Goal: Navigation & Orientation: Understand site structure

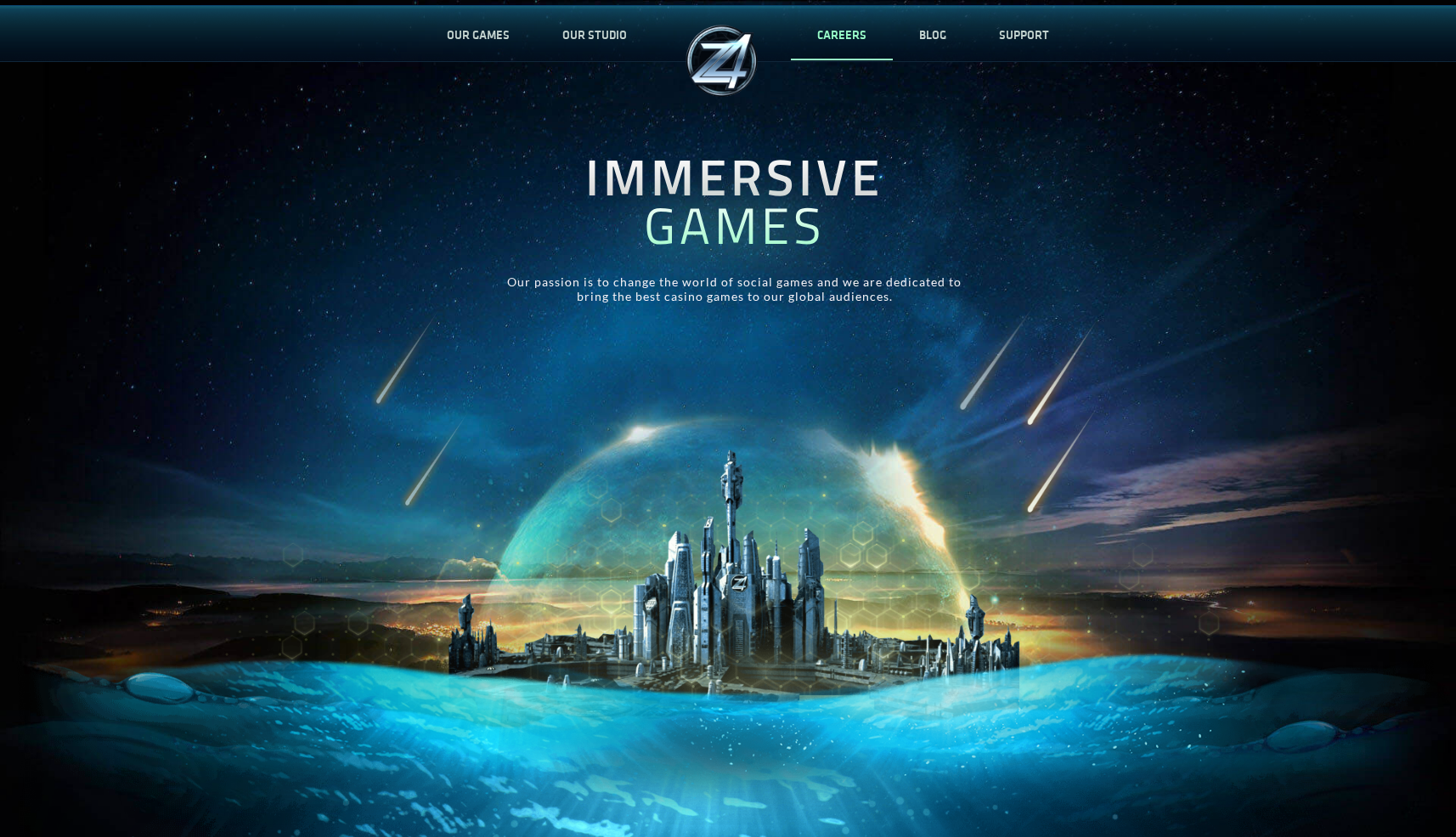
click at [841, 39] on link "CAREERS" at bounding box center [842, 34] width 102 height 56
click at [471, 51] on link "OUR GAMES" at bounding box center [478, 34] width 115 height 56
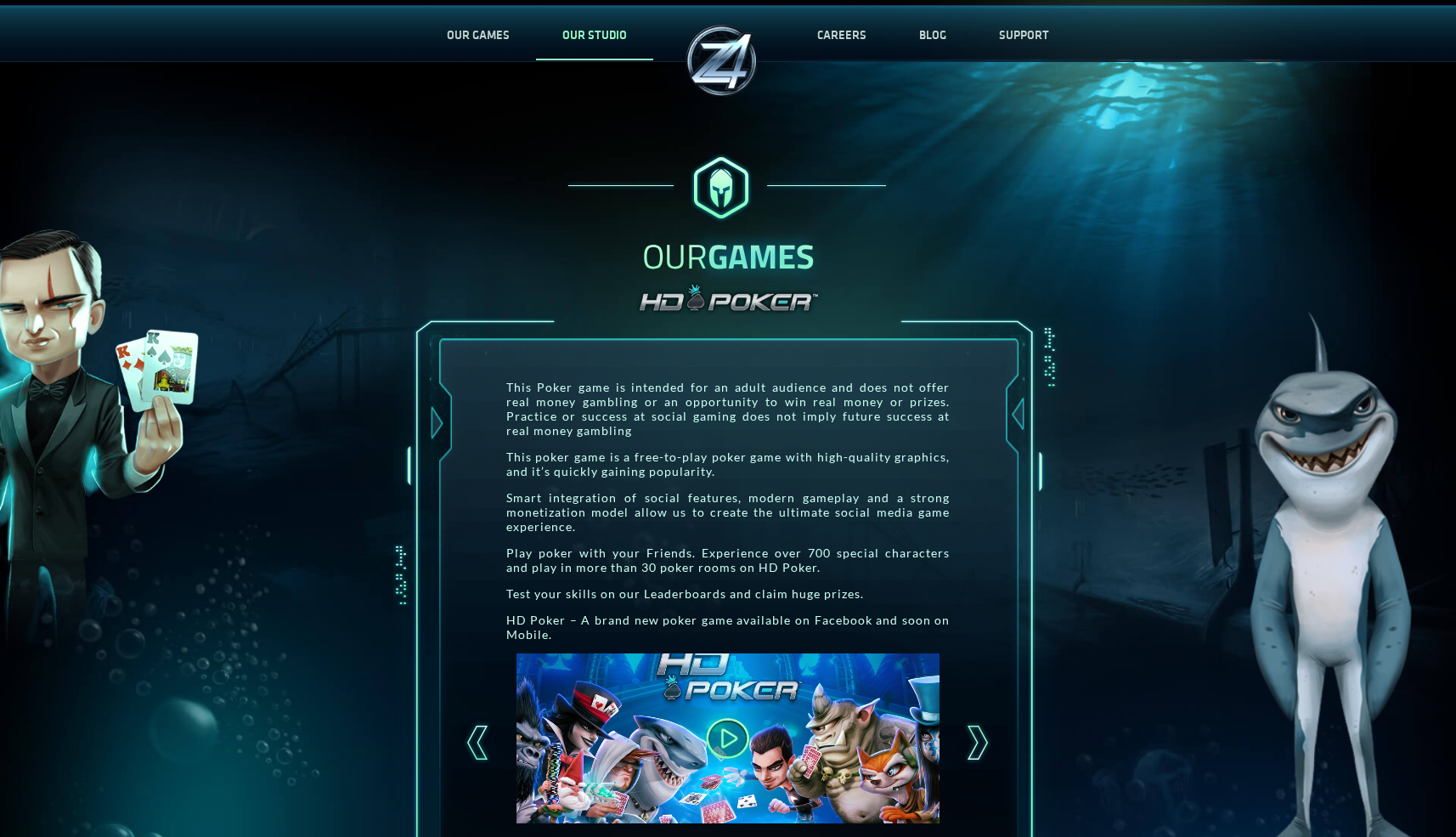
click at [580, 34] on link "OUR STUDIO" at bounding box center [594, 34] width 117 height 56
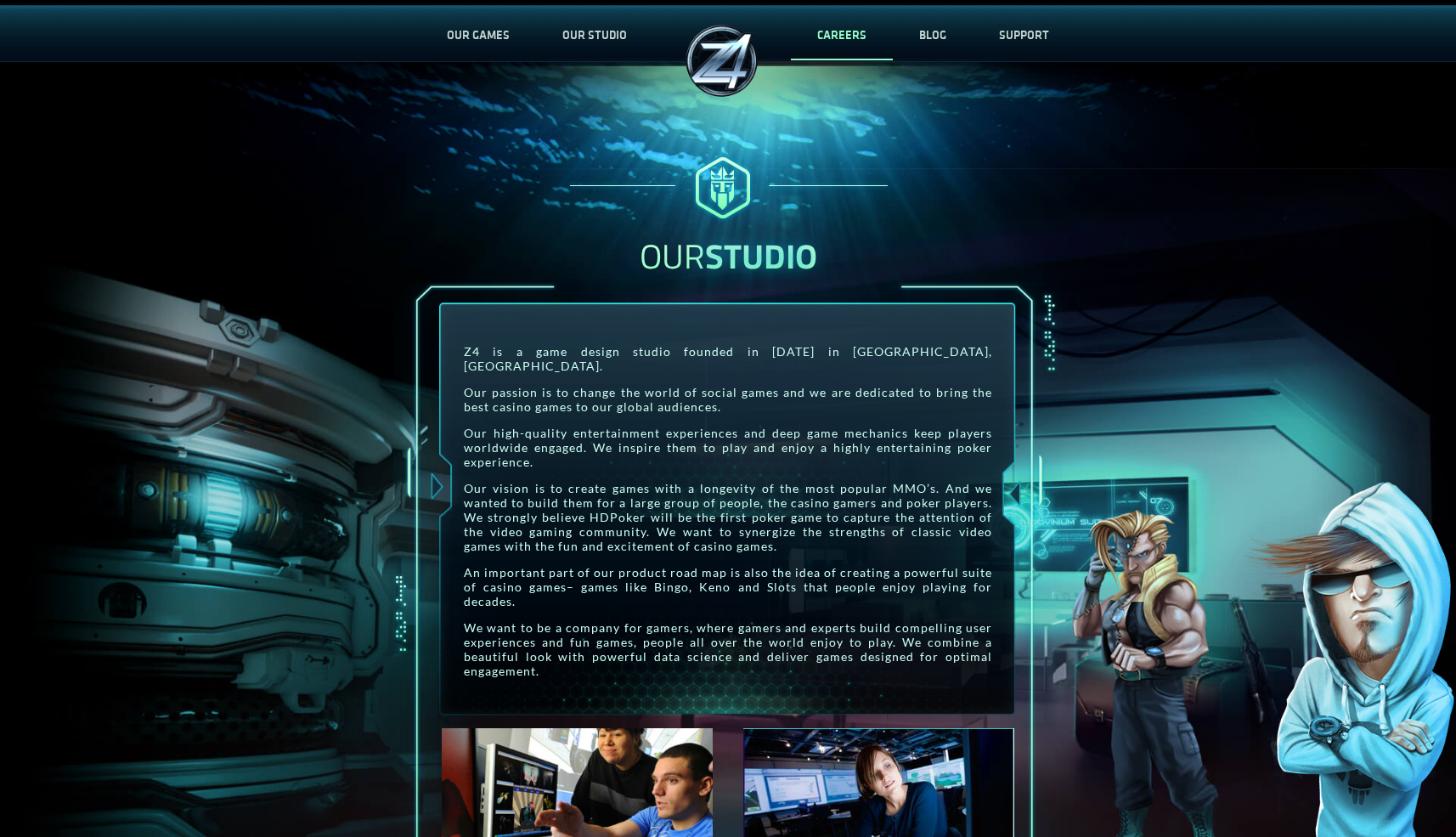
click at [834, 34] on link "CAREERS" at bounding box center [842, 34] width 102 height 56
